Goal: Transaction & Acquisition: Purchase product/service

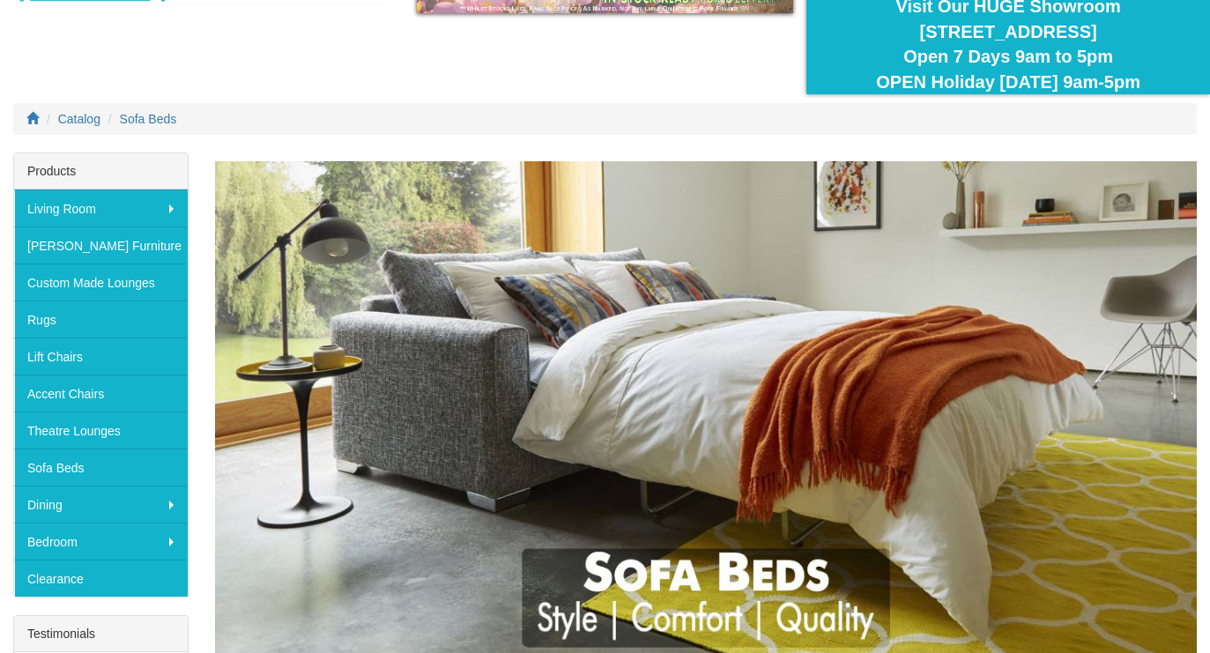
scroll to position [158, 0]
click at [70, 469] on link "Sofa Beds" at bounding box center [101, 467] width 174 height 37
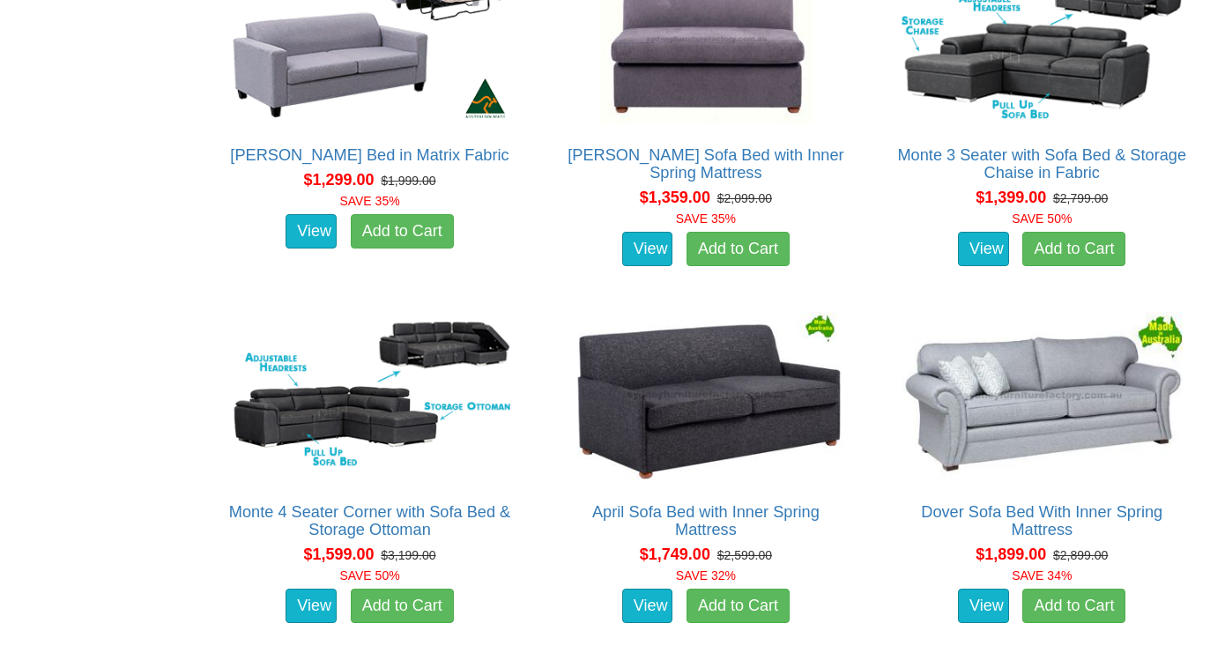
scroll to position [960, 0]
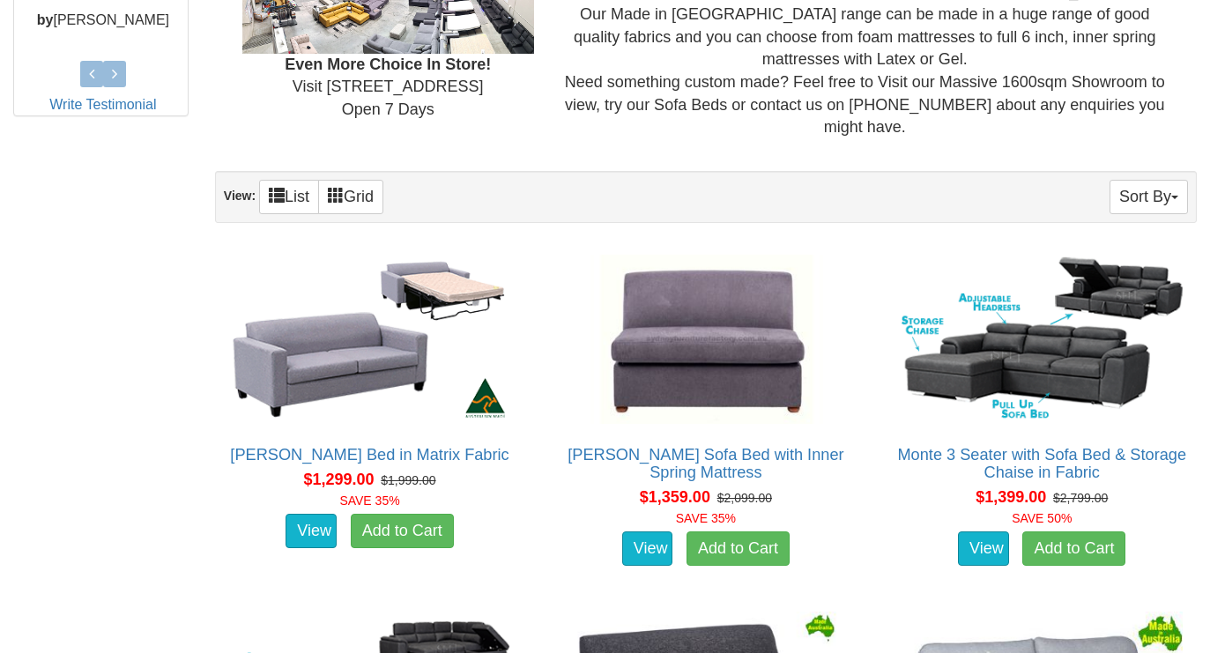
click at [716, 364] on img at bounding box center [705, 339] width 290 height 178
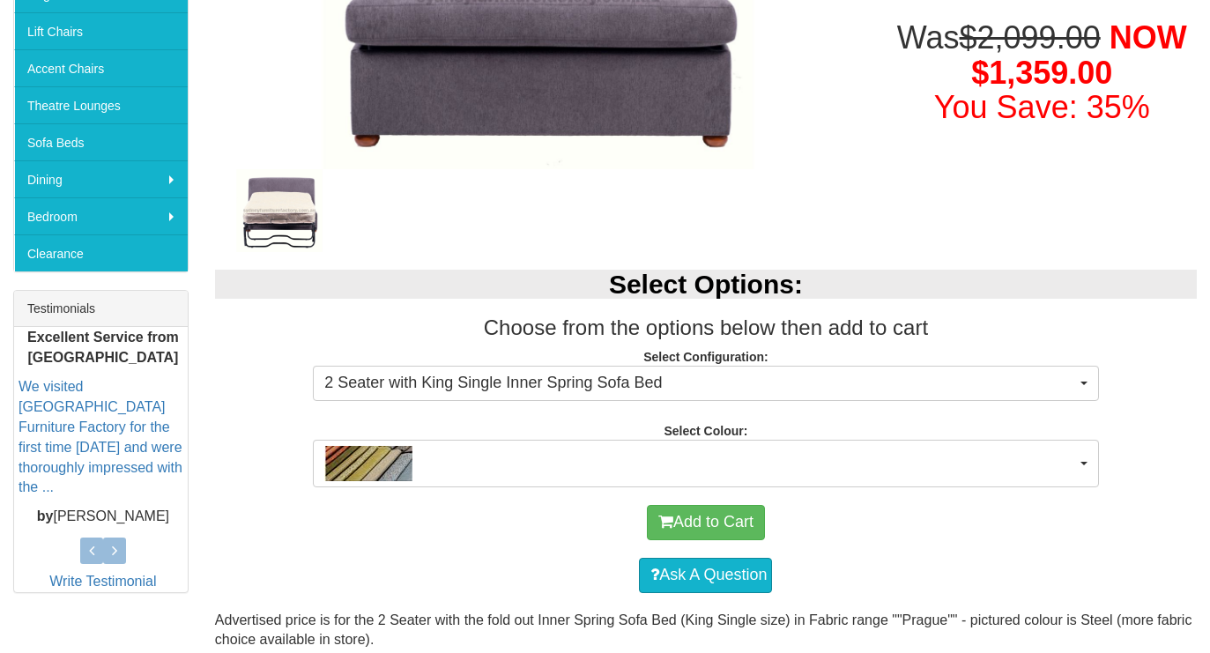
scroll to position [486, 0]
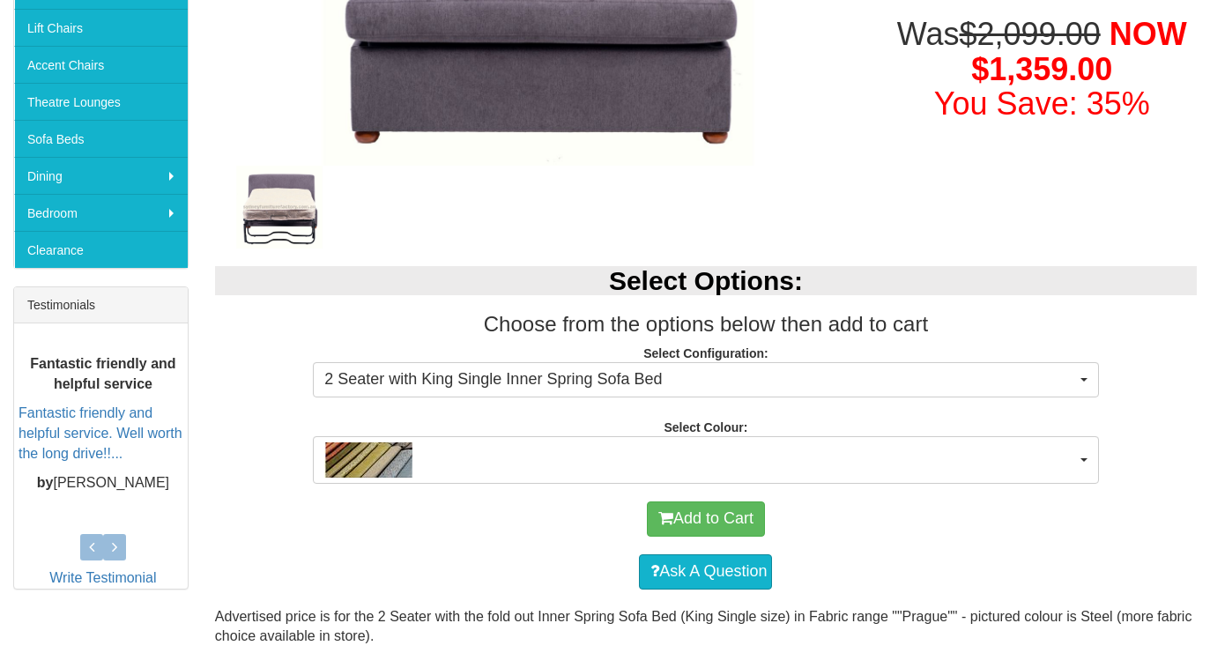
click at [510, 372] on span "2 Seater with King Single Inner Spring Sofa Bed" at bounding box center [699, 379] width 751 height 23
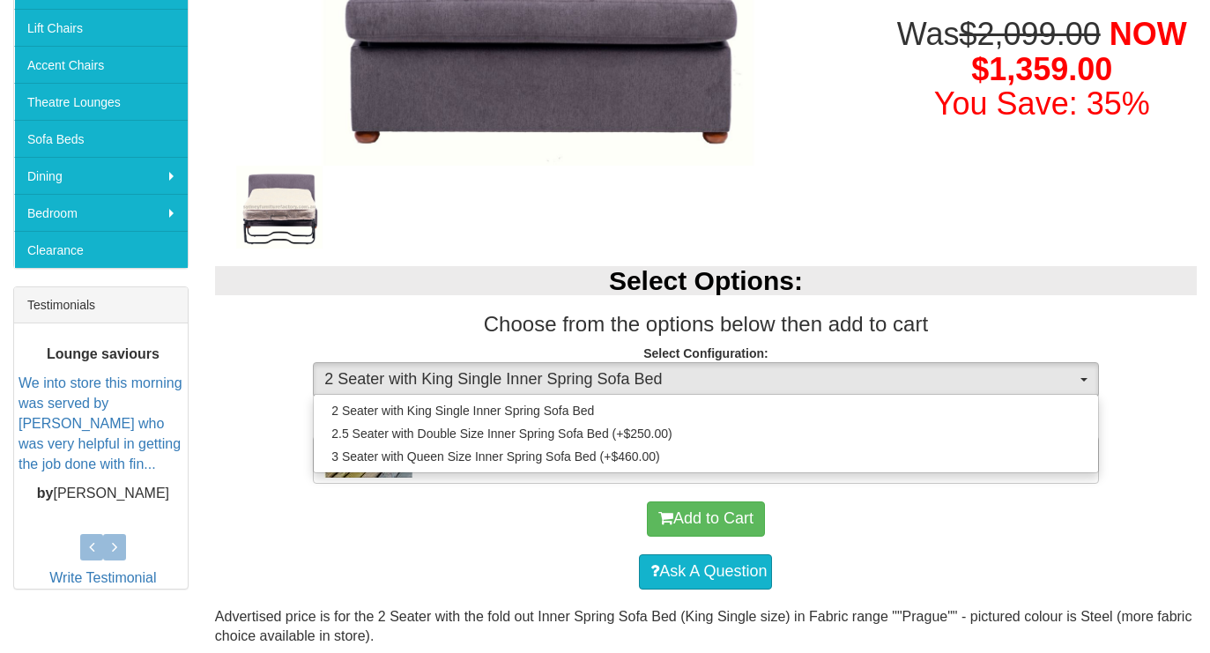
click at [491, 266] on h2 "Select Options:" at bounding box center [706, 280] width 982 height 29
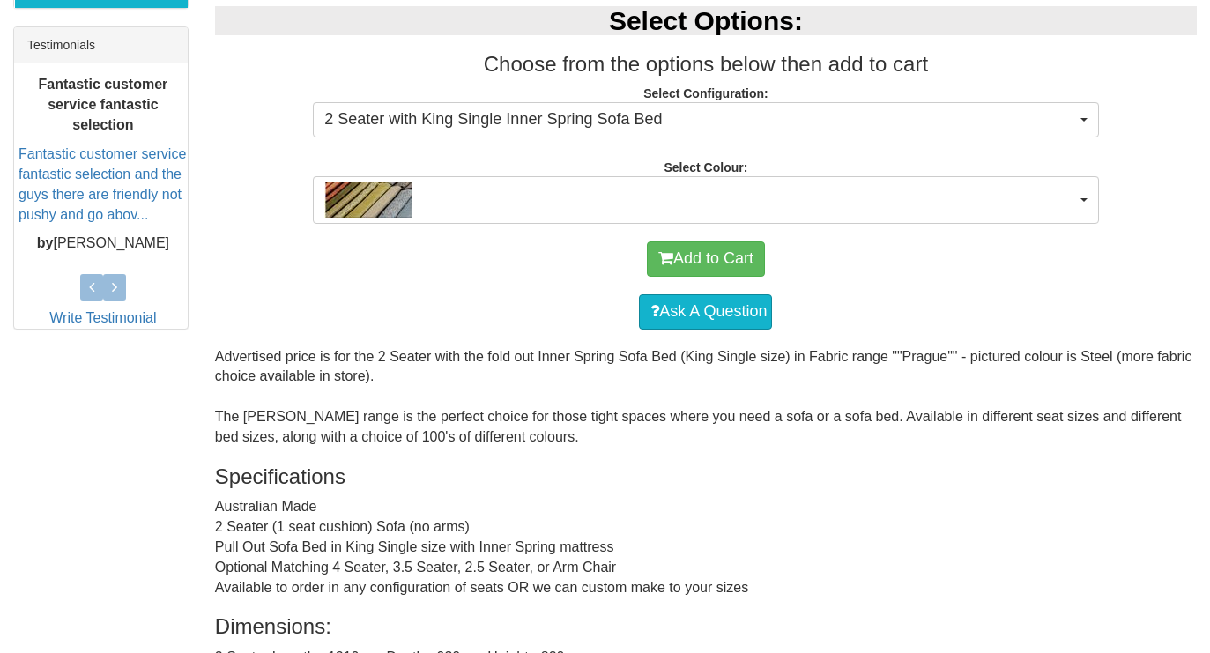
scroll to position [742, 0]
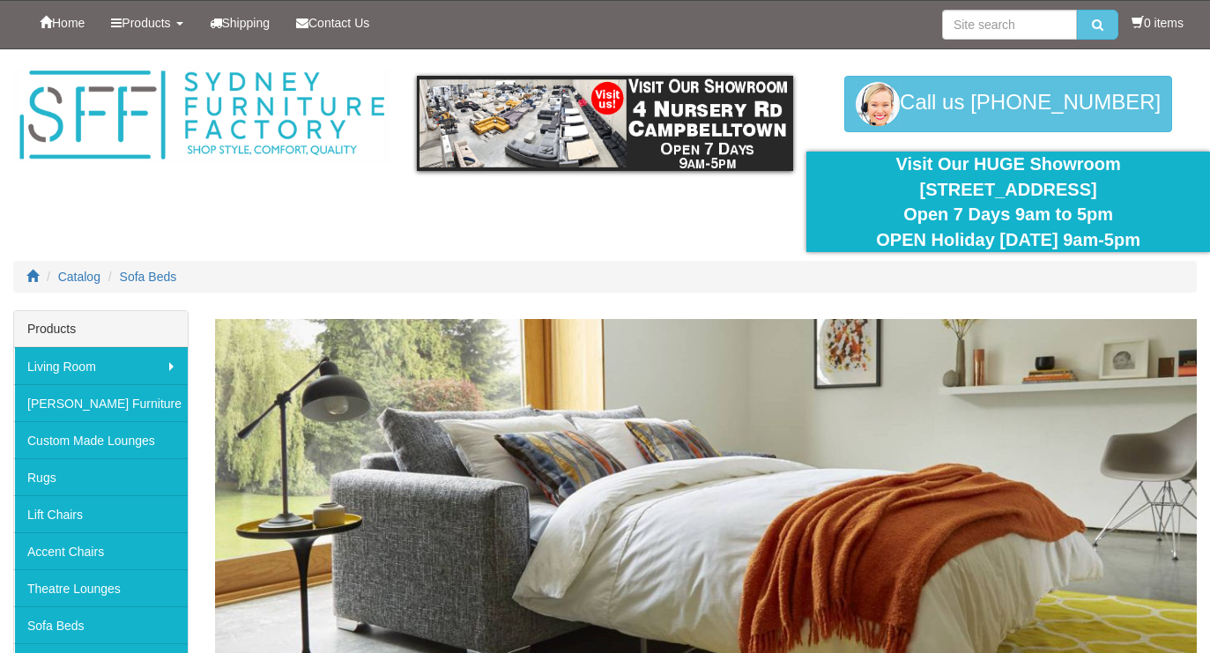
scroll to position [960, 0]
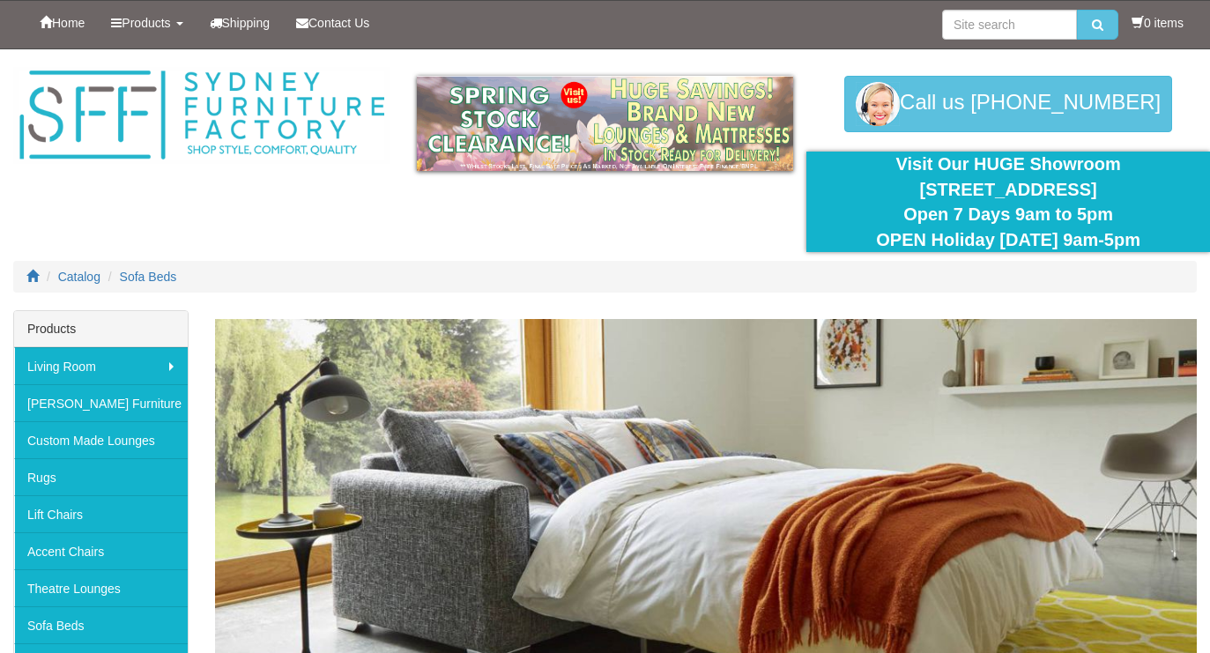
scroll to position [158, 0]
